Goal: Navigation & Orientation: Find specific page/section

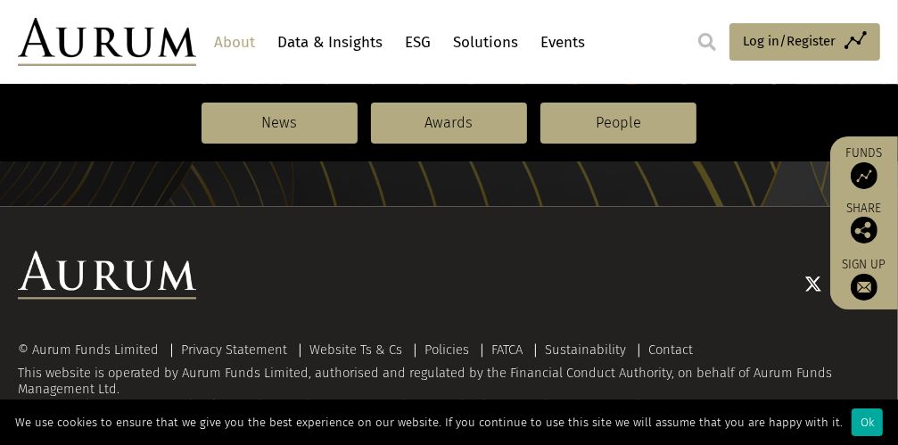
scroll to position [2199, 0]
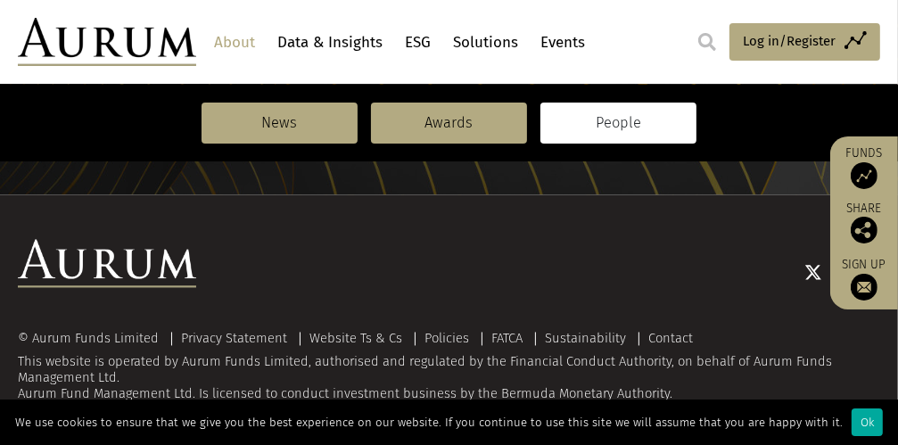
click at [603, 129] on link "People" at bounding box center [618, 123] width 156 height 41
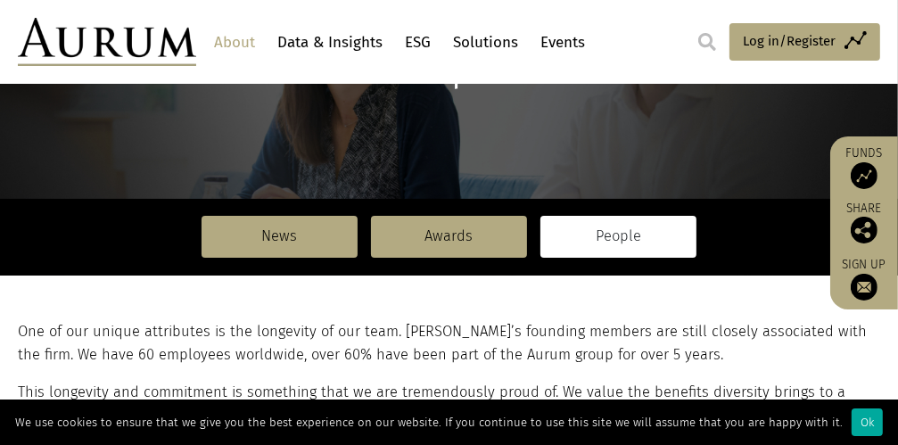
scroll to position [226, 0]
